Goal: Task Accomplishment & Management: Use online tool/utility

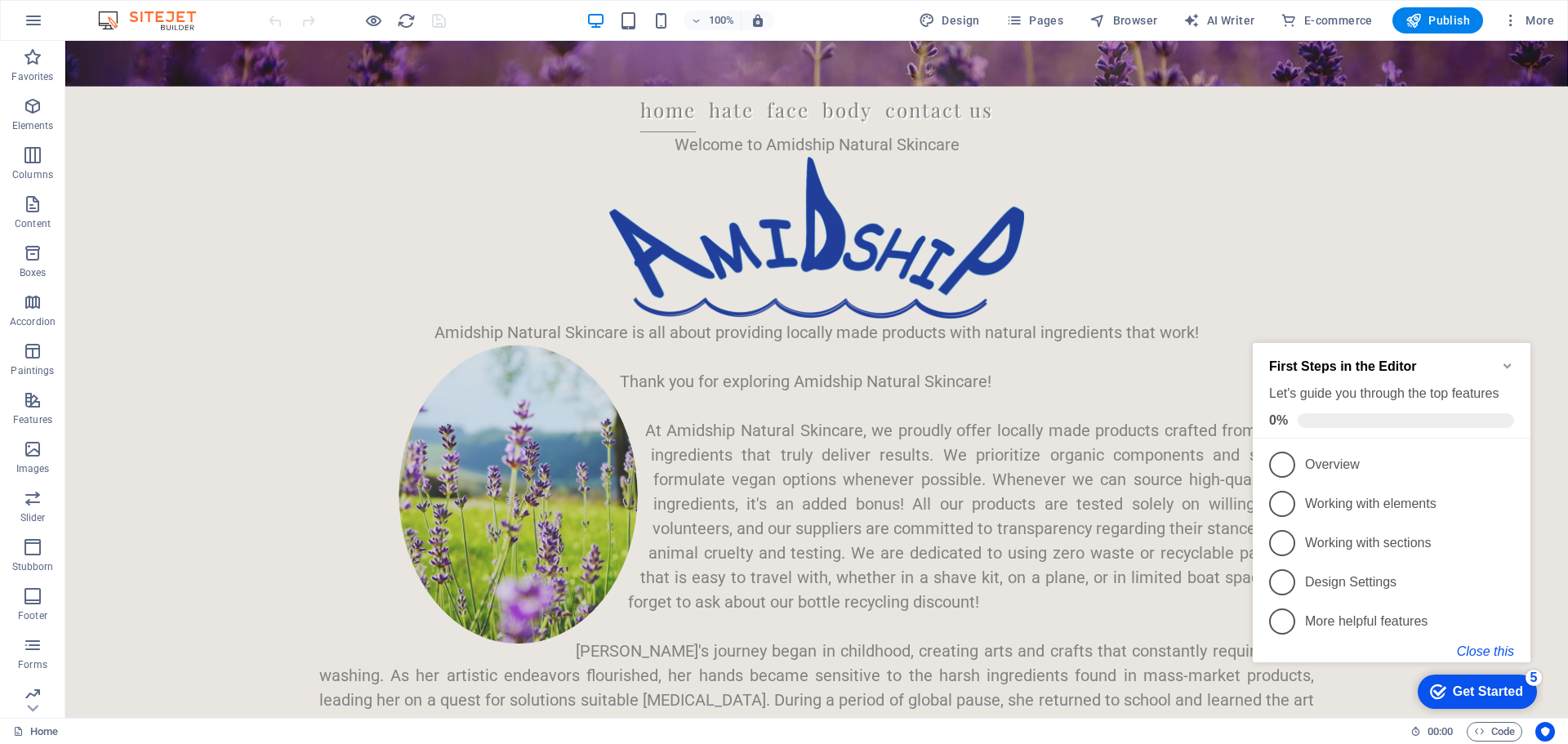
click at [1494, 647] on font "Close this" at bounding box center [1485, 652] width 57 height 14
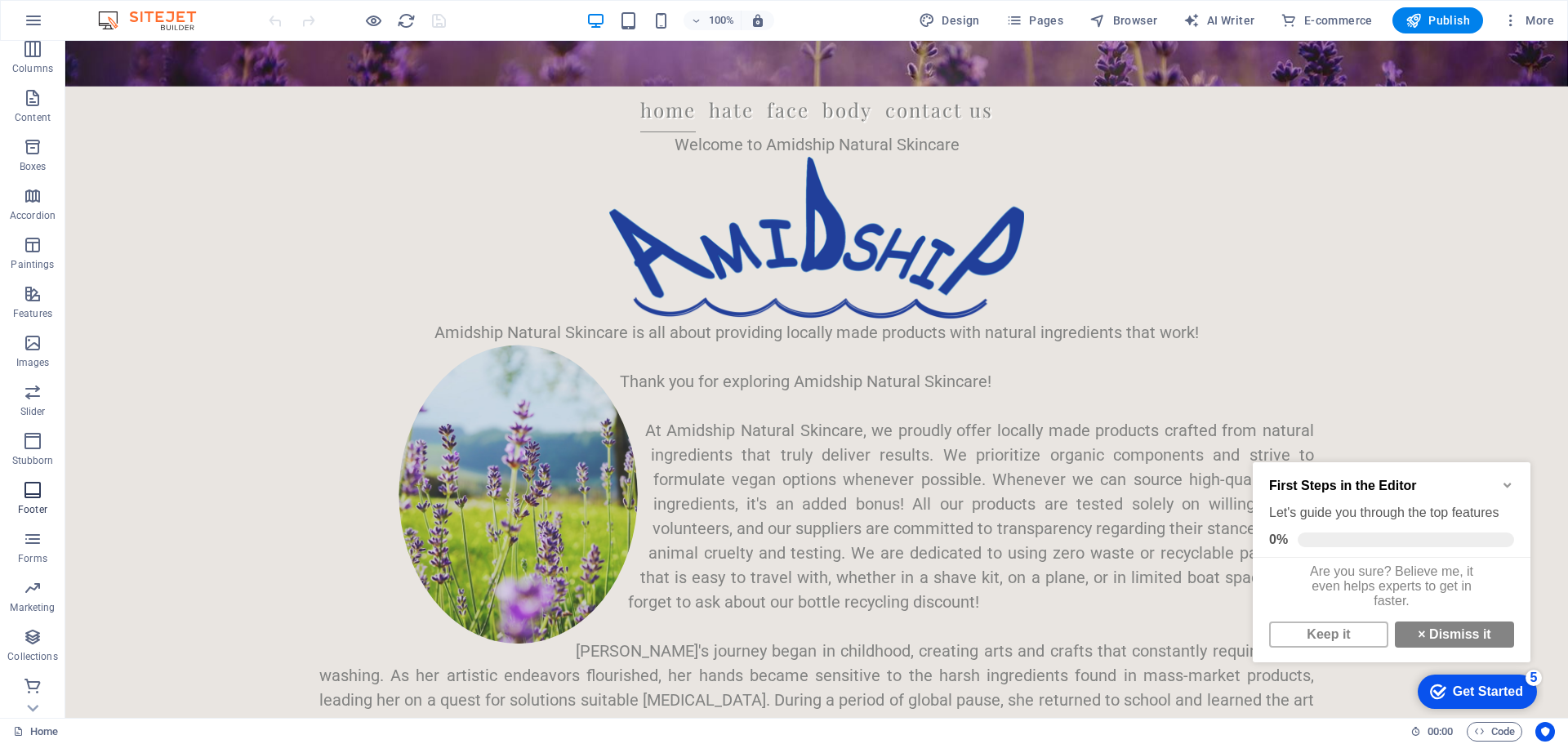
scroll to position [107, 0]
click at [30, 686] on icon "button" at bounding box center [32, 685] width 19 height 19
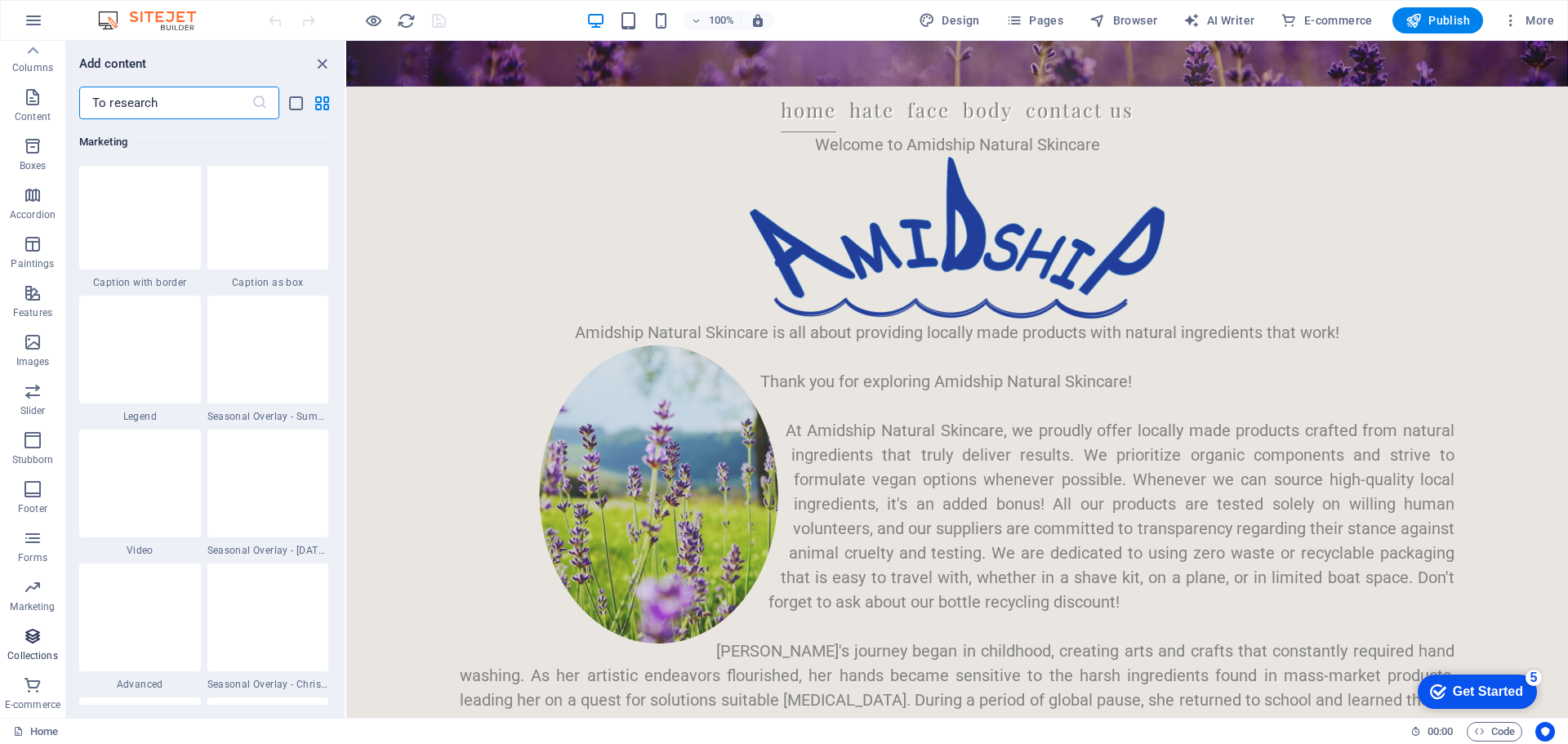
scroll to position [15876, 0]
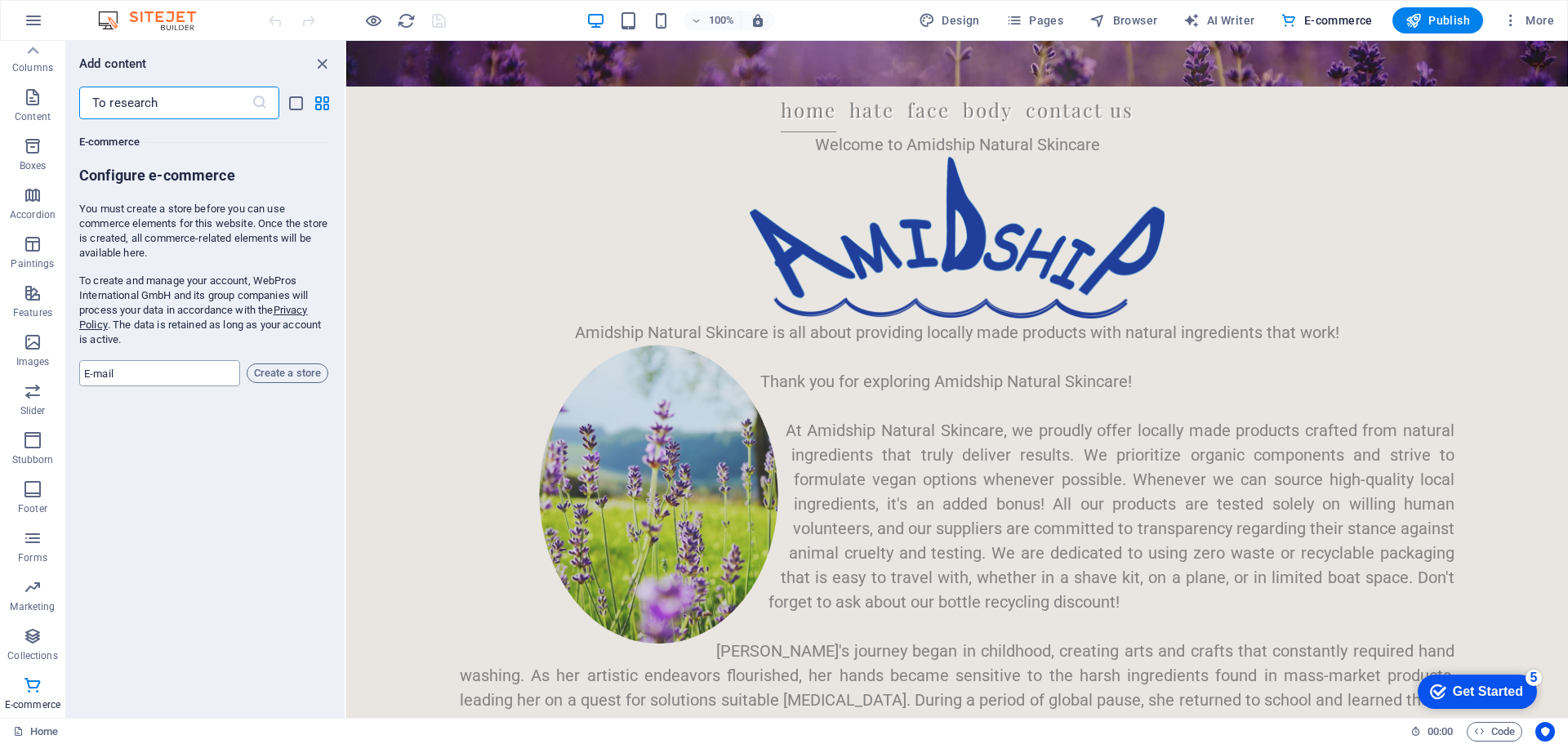
click at [159, 372] on input "email" at bounding box center [160, 373] width 161 height 26
type input "[EMAIL_ADDRESS][DOMAIN_NAME]"
click at [285, 375] on font "Create a store" at bounding box center [287, 373] width 67 height 12
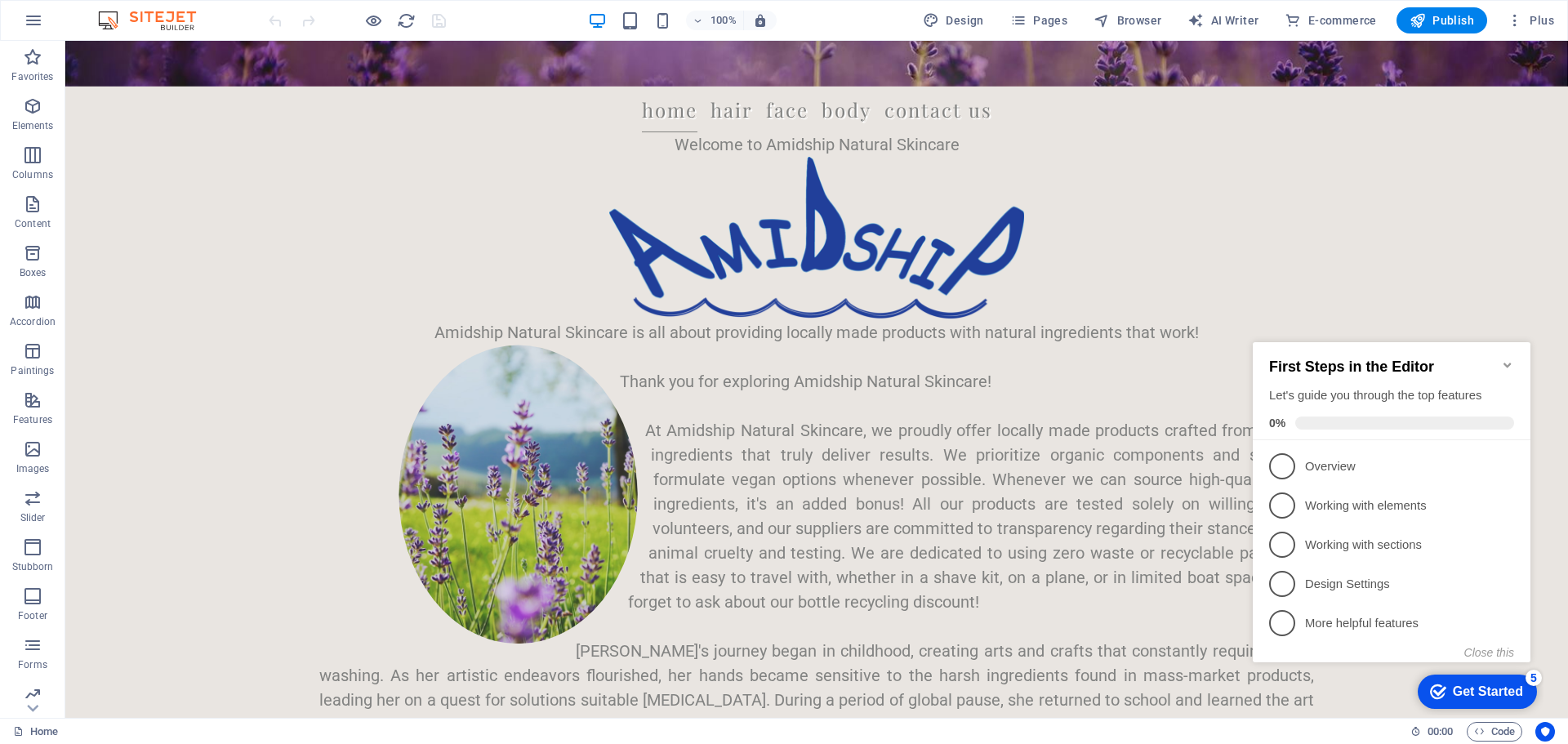
click at [1505, 360] on icon "Minimize checklist" at bounding box center [1507, 364] width 13 height 13
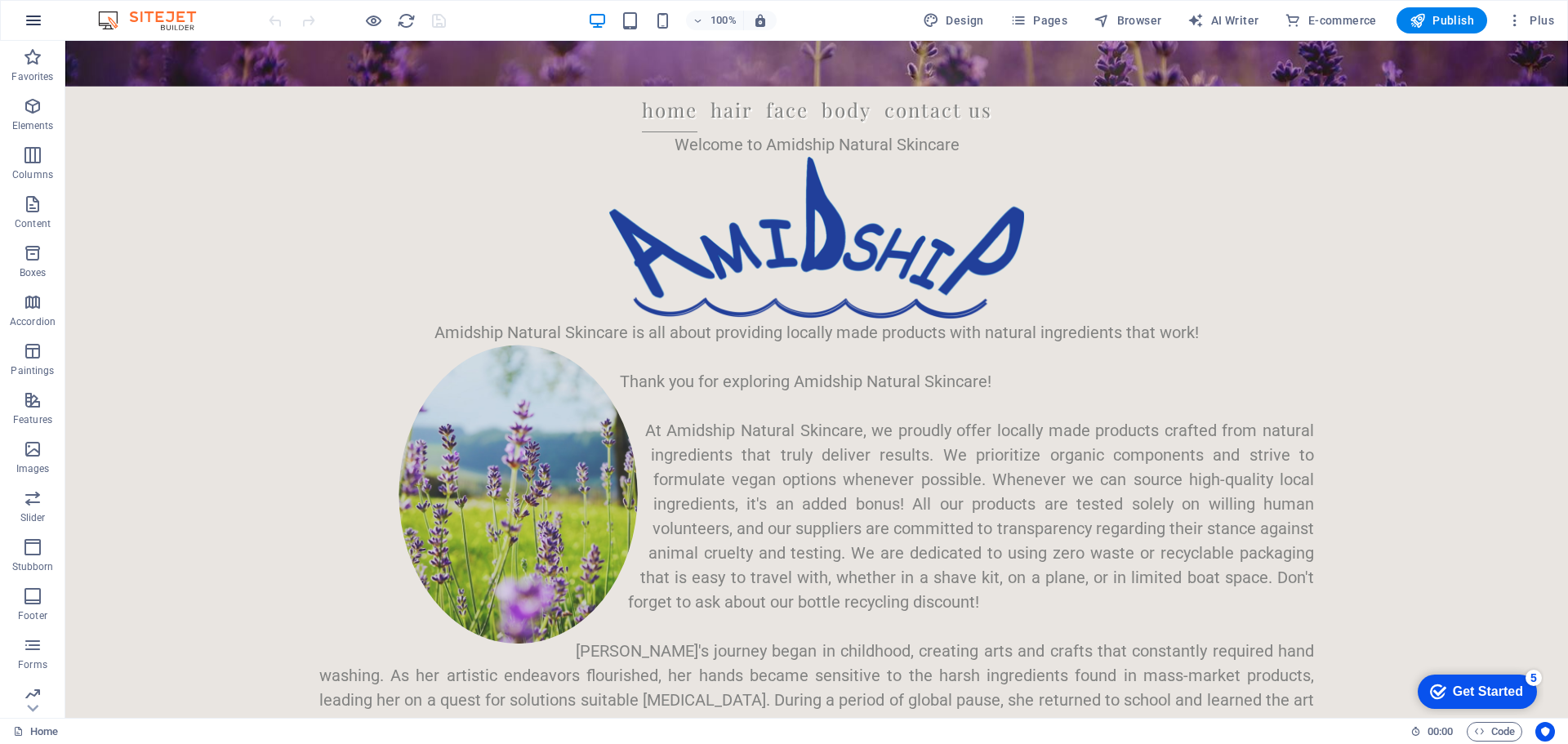
click at [36, 22] on icon "button" at bounding box center [33, 20] width 19 height 19
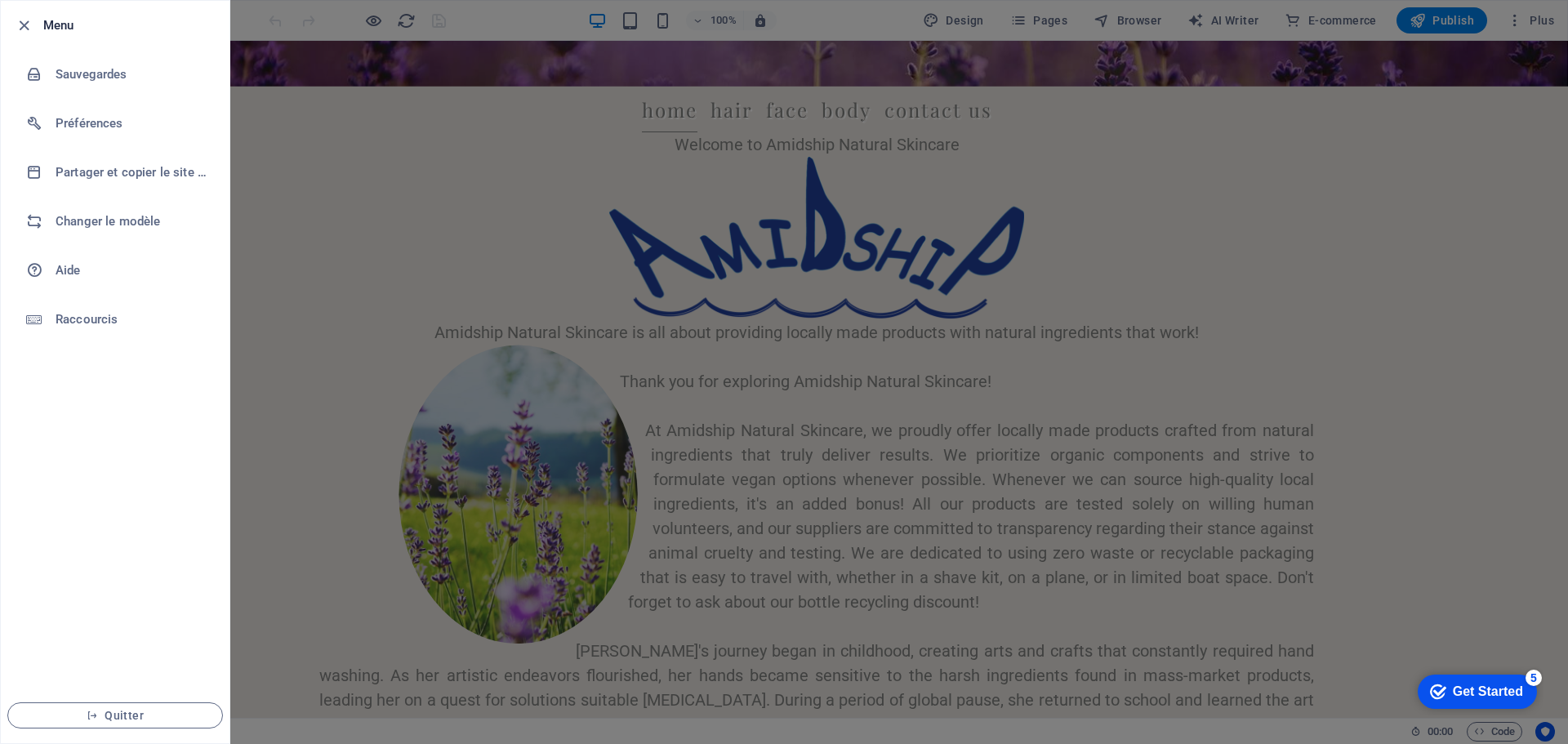
click at [161, 414] on ul "Menu Sauvegardes Préférences Partager et copier le site web Changer le modèle A…" at bounding box center [115, 372] width 229 height 742
click at [28, 25] on icon "button" at bounding box center [24, 25] width 19 height 19
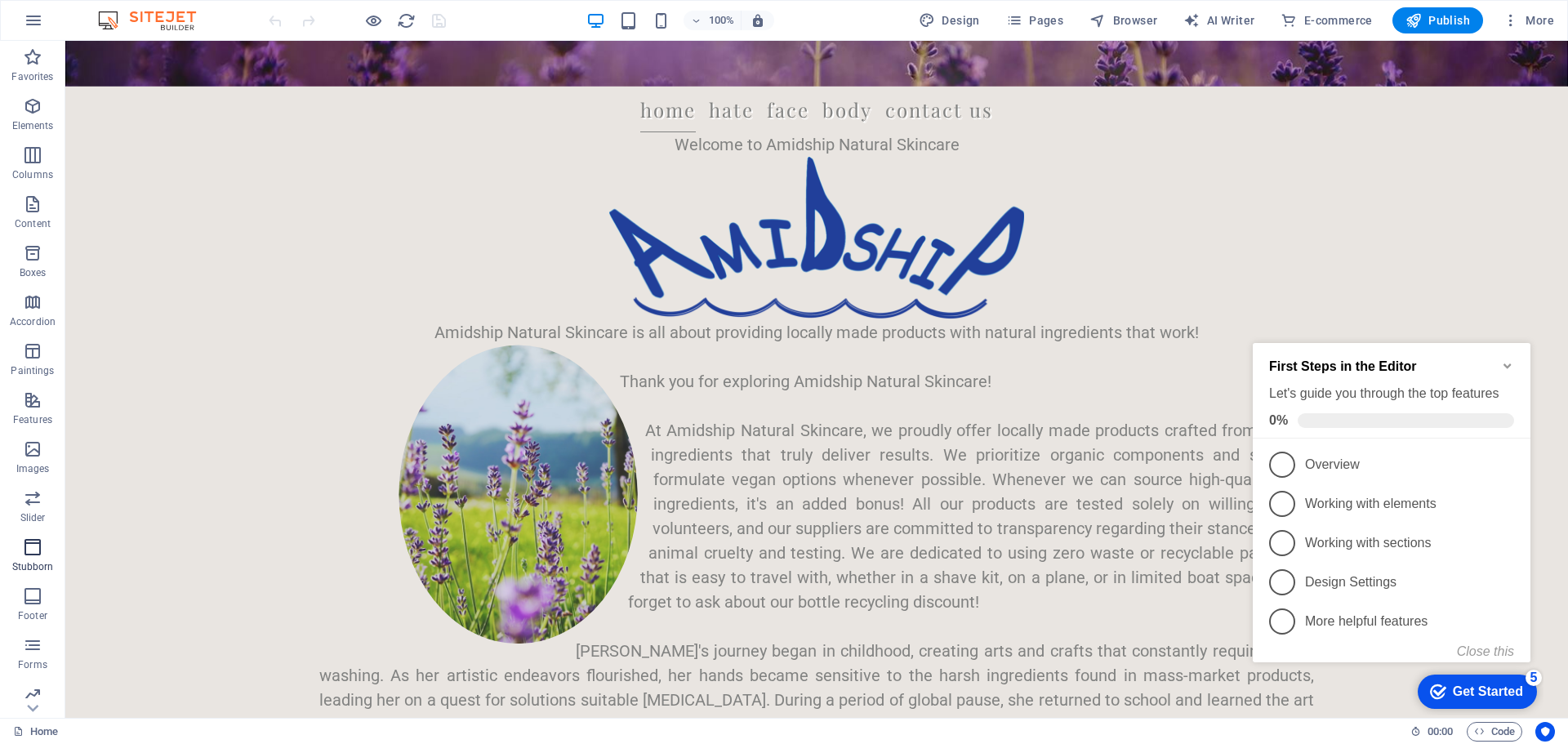
scroll to position [107, 0]
click at [34, 688] on icon "button" at bounding box center [32, 685] width 19 height 19
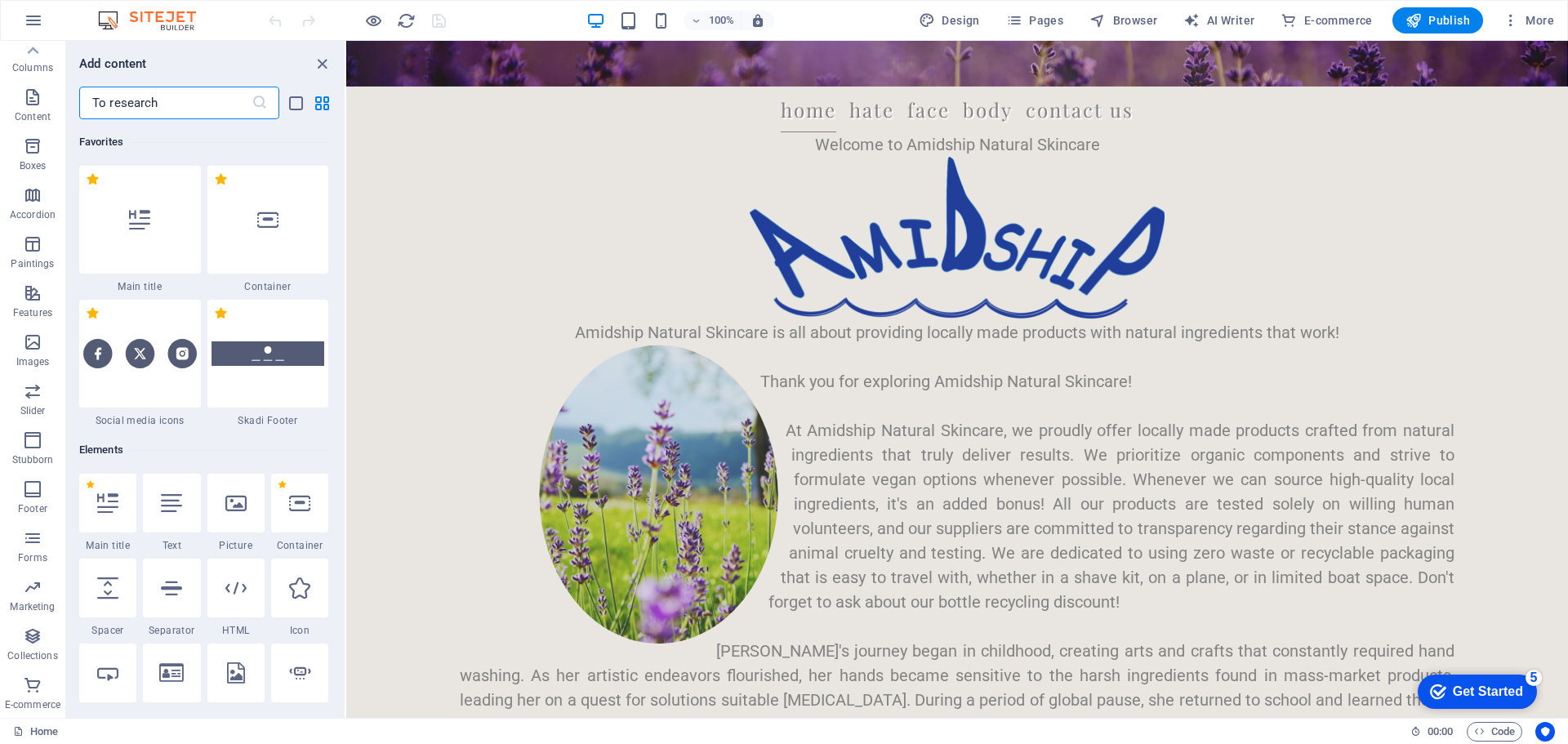
scroll to position [15876, 0]
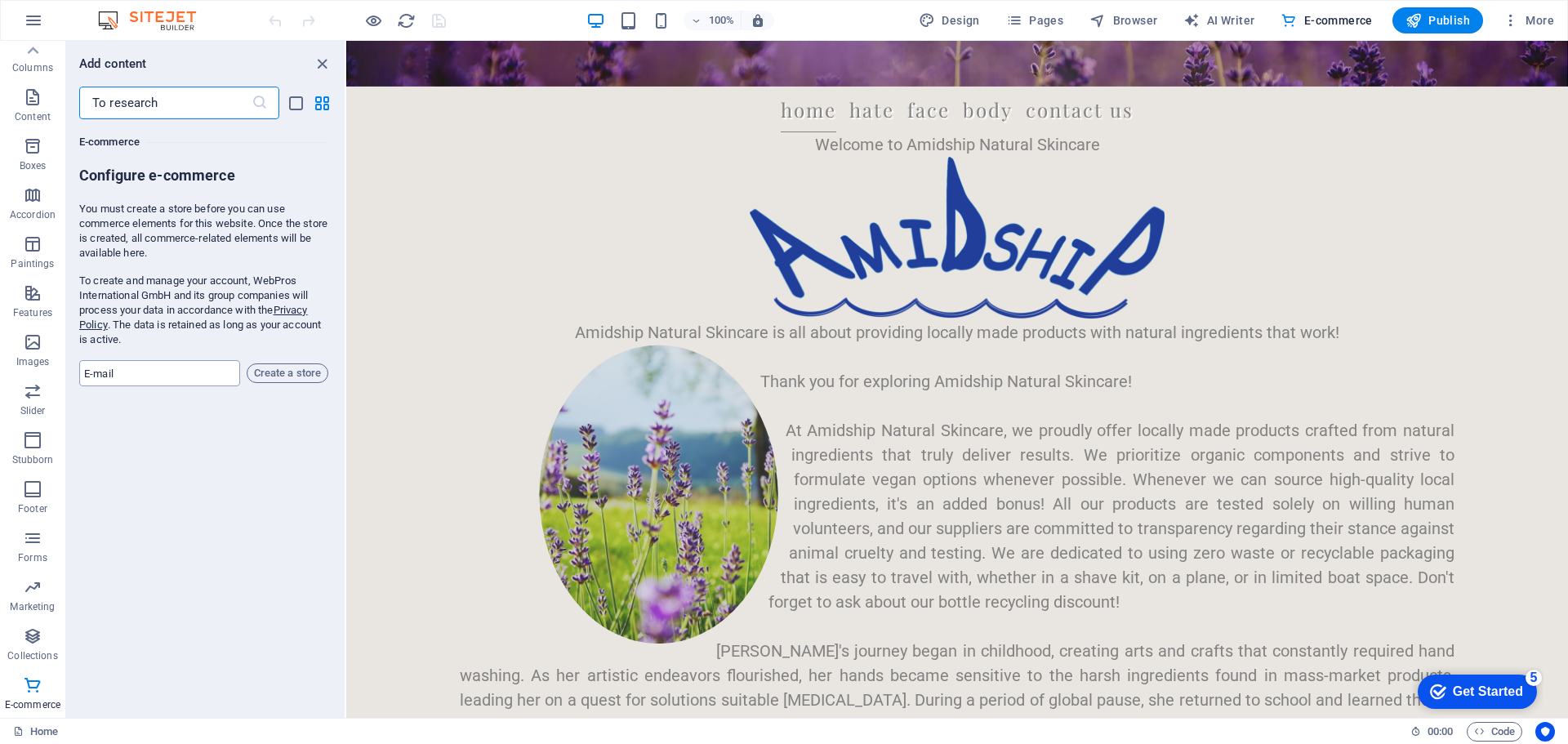
click at [162, 377] on input "email" at bounding box center [160, 373] width 161 height 26
type input "[EMAIL_ADDRESS][DOMAIN_NAME]"
click at [279, 375] on font "Create a store" at bounding box center [287, 373] width 67 height 12
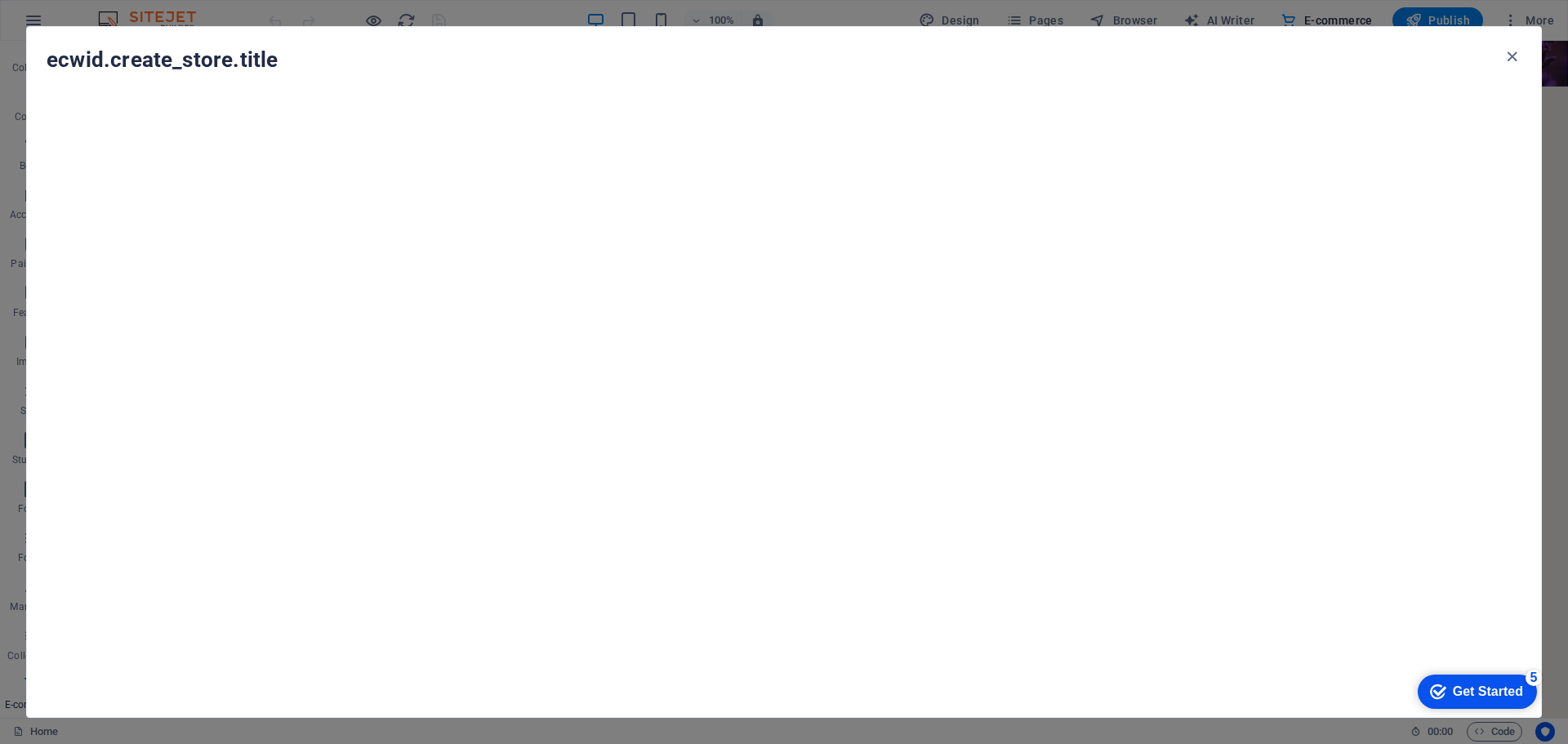
scroll to position [4206, 0]
click at [1465, 694] on font "Get Started" at bounding box center [1488, 691] width 70 height 14
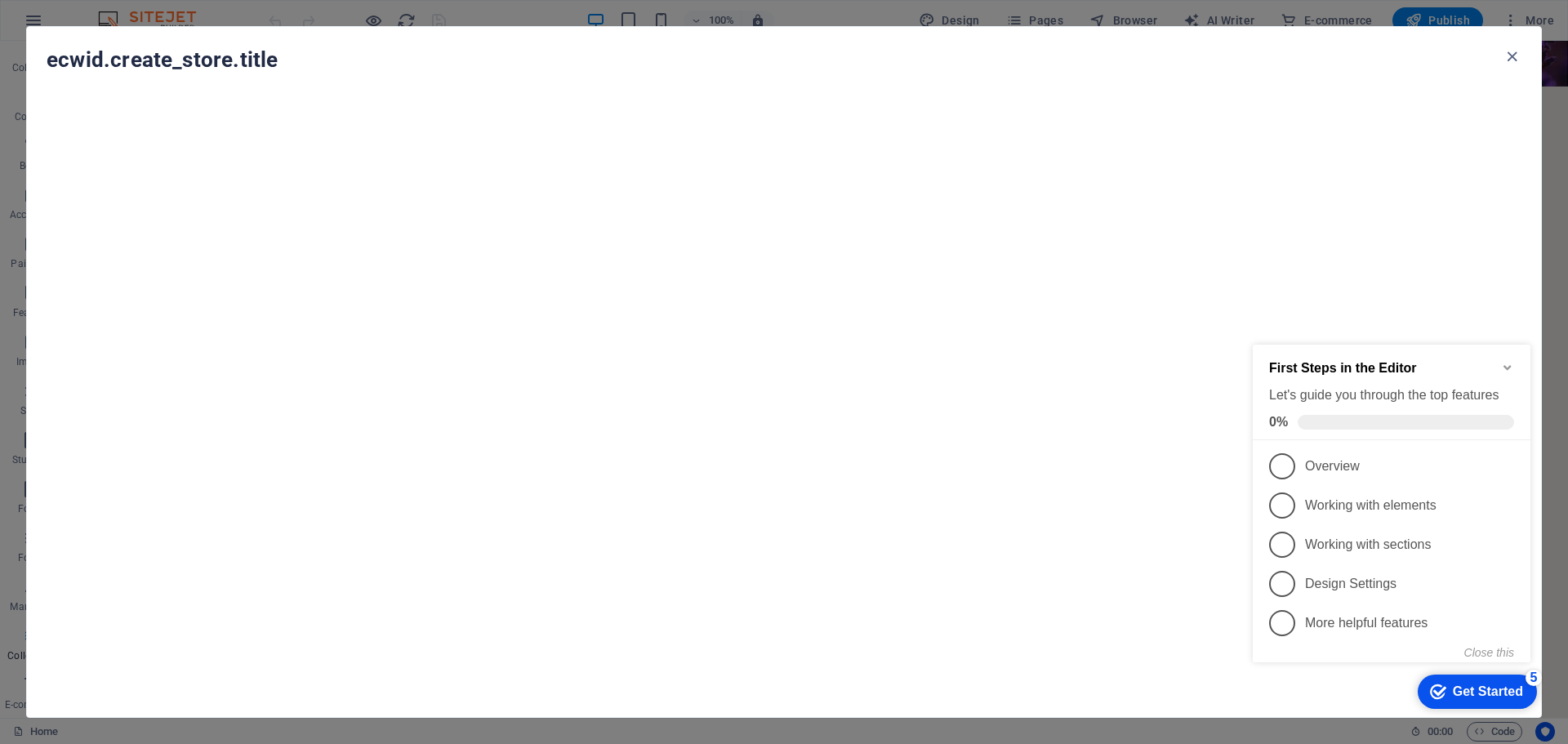
click at [1503, 366] on icon "Minimize checklist" at bounding box center [1507, 367] width 13 height 13
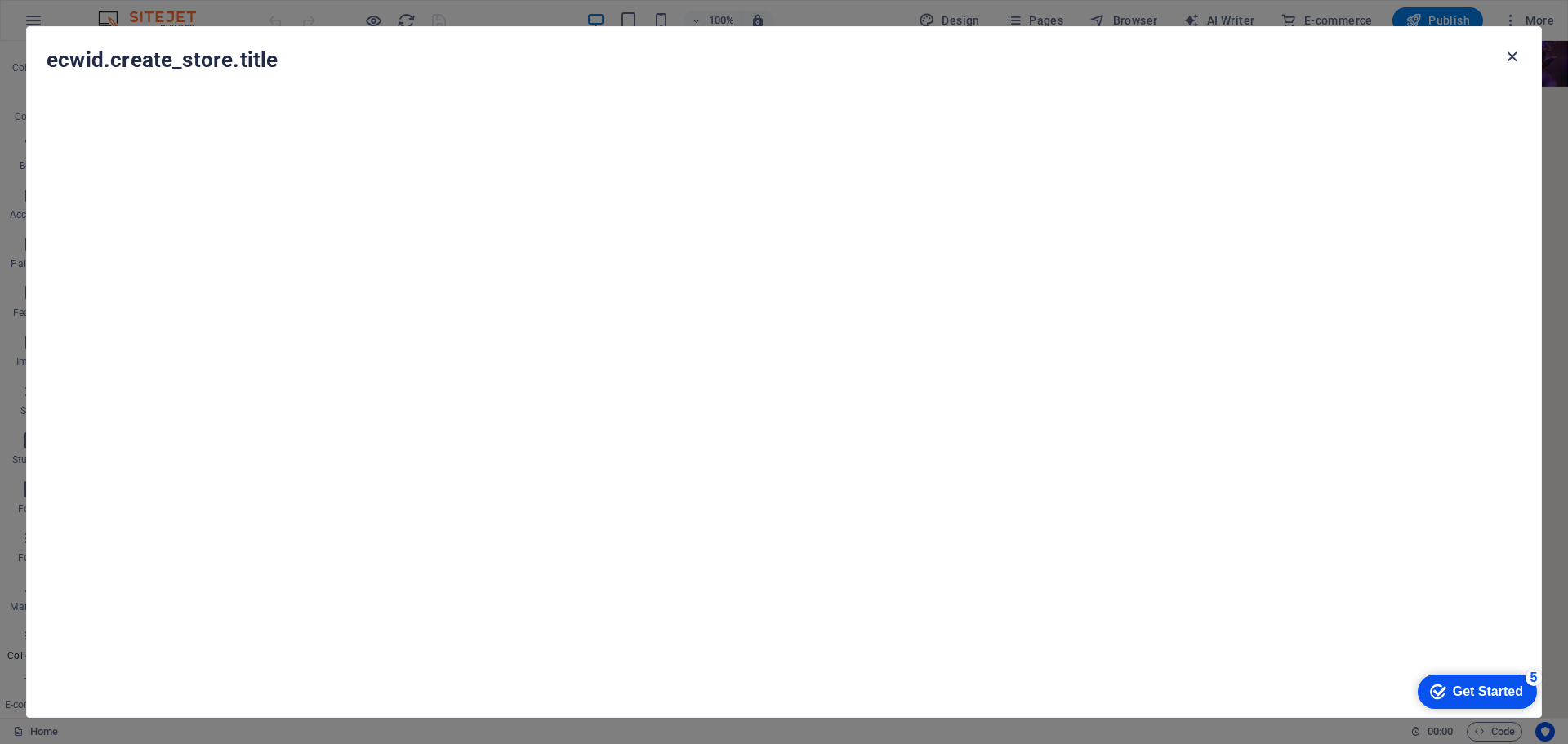
click at [1513, 53] on icon "button" at bounding box center [1512, 57] width 19 height 19
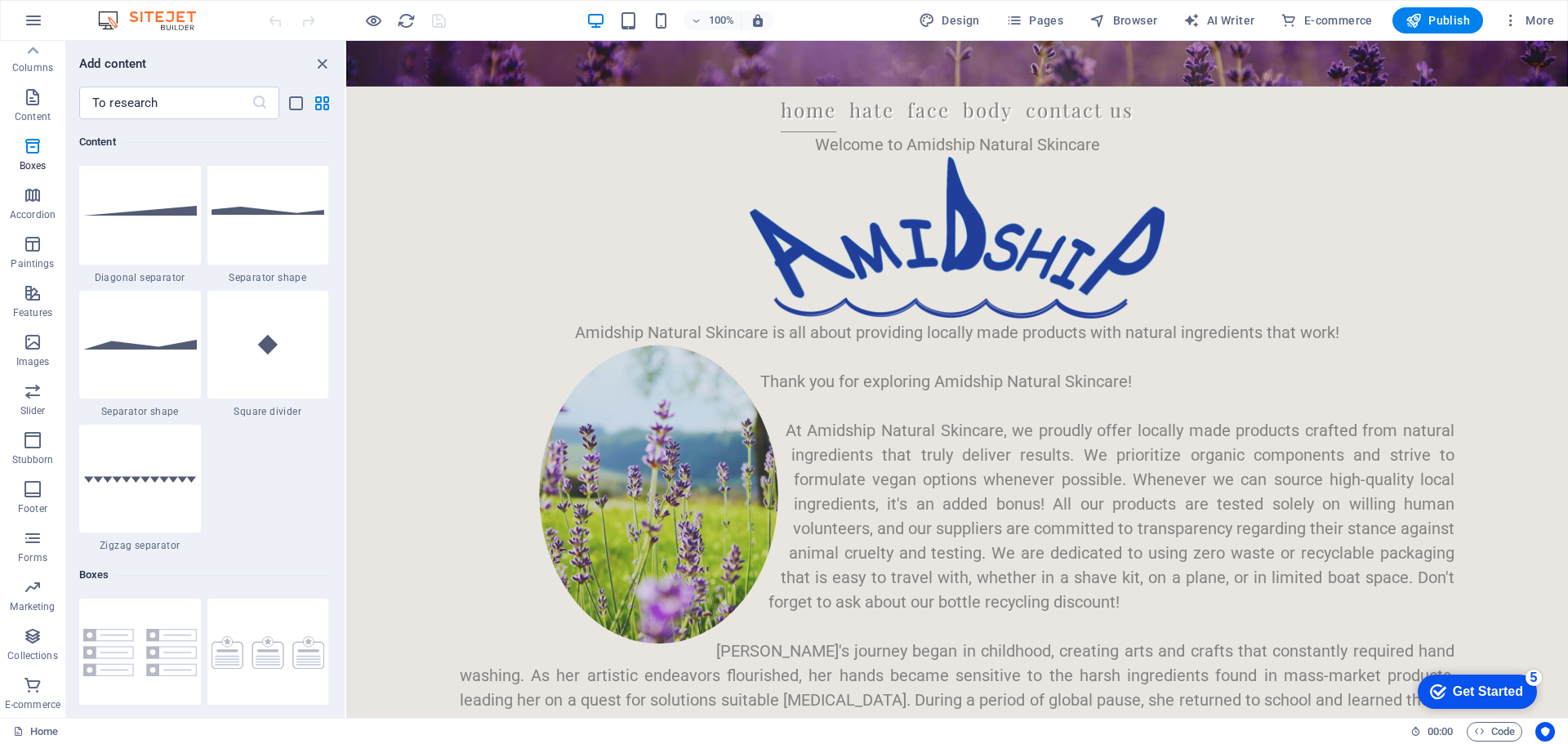
scroll to position [15838, 0]
